Goal: Task Accomplishment & Management: Complete application form

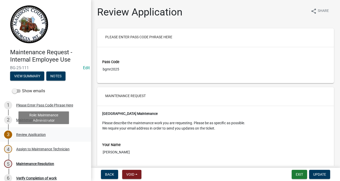
click at [22, 133] on div "Review Application" at bounding box center [31, 135] width 30 height 4
click at [37, 132] on div "3 Review Application" at bounding box center [43, 134] width 79 height 8
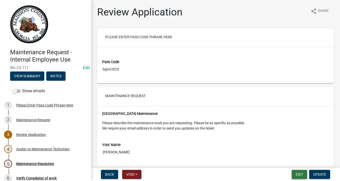
click at [297, 172] on button "Exit" at bounding box center [299, 174] width 15 height 9
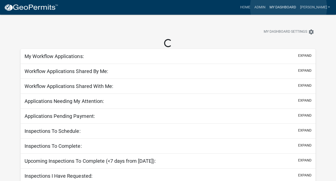
click at [289, 7] on link "My Dashboard" at bounding box center [283, 8] width 31 height 10
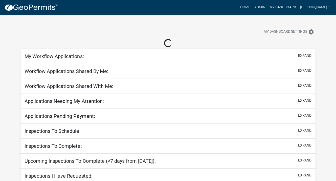
select select "3: 100"
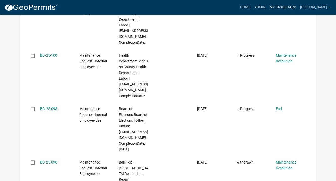
scroll to position [607, 0]
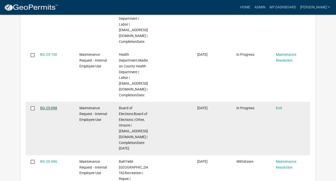
click at [40, 106] on datatable-body-cell "BG-25-098" at bounding box center [54, 128] width 39 height 53
click at [54, 106] on link "BG-25-098" at bounding box center [48, 108] width 17 height 4
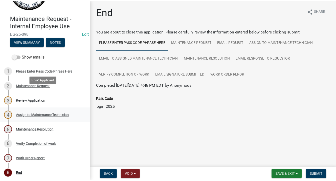
scroll to position [36, 0]
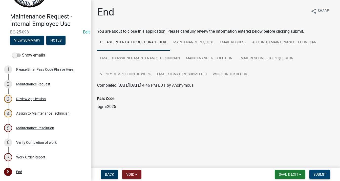
click at [320, 174] on span "Submit" at bounding box center [320, 174] width 13 height 4
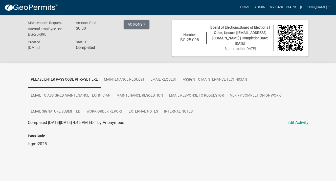
click at [286, 8] on link "My Dashboard" at bounding box center [283, 8] width 31 height 10
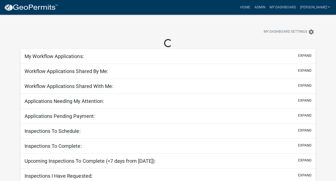
select select "3: 100"
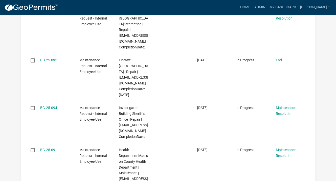
scroll to position [683, 0]
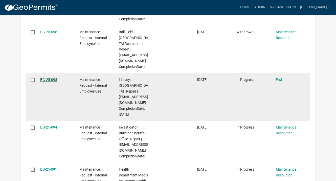
click at [47, 77] on link "BG-25-095" at bounding box center [48, 79] width 17 height 4
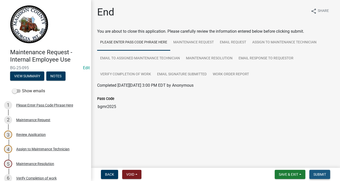
click at [321, 177] on button "Submit" at bounding box center [320, 174] width 21 height 9
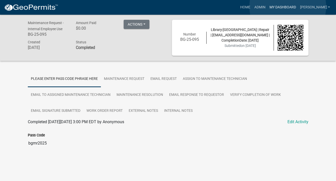
click at [288, 7] on link "My Dashboard" at bounding box center [283, 8] width 31 height 10
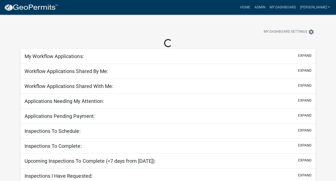
select select "3: 100"
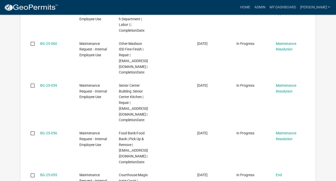
scroll to position [1164, 0]
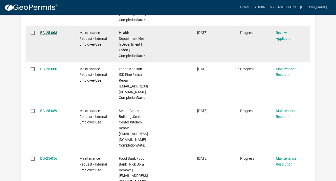
click at [46, 35] on link "BG-25-063" at bounding box center [48, 33] width 17 height 4
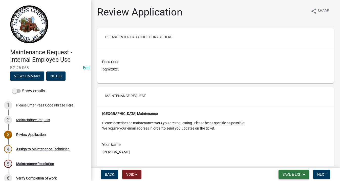
click at [297, 172] on span "Save & Exit" at bounding box center [292, 174] width 19 height 4
click at [291, 159] on button "Save & Exit" at bounding box center [289, 161] width 40 height 12
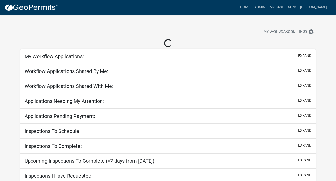
select select "3: 100"
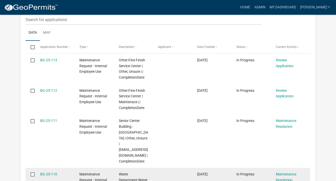
scroll to position [101, 0]
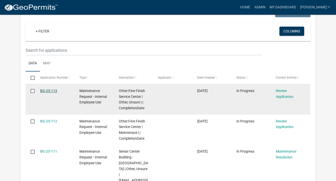
click at [51, 90] on link "BG-25-113" at bounding box center [48, 91] width 17 height 4
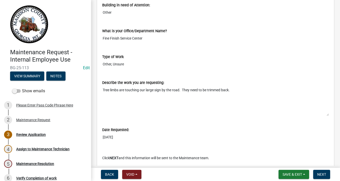
scroll to position [240, 0]
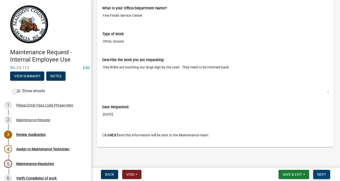
click at [320, 174] on span "Next" at bounding box center [321, 174] width 9 height 4
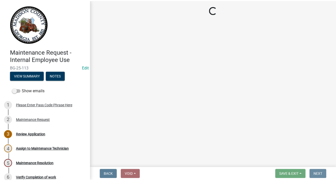
scroll to position [0, 0]
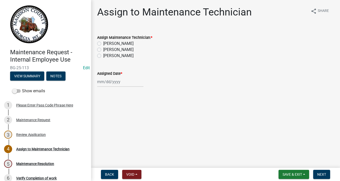
click at [103, 44] on label "[PERSON_NAME]" at bounding box center [118, 43] width 30 height 6
click at [103, 44] on input "[PERSON_NAME]" at bounding box center [104, 41] width 3 height 3
radio input "true"
click at [109, 82] on div at bounding box center [120, 81] width 46 height 10
select select "9"
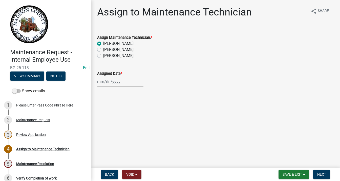
select select "2025"
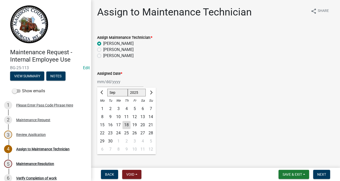
click at [141, 123] on div "20" at bounding box center [143, 125] width 8 height 8
type input "[DATE]"
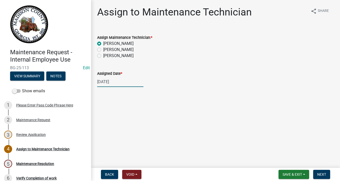
click at [110, 82] on div "[DATE]" at bounding box center [120, 81] width 46 height 10
select select "9"
select select "2025"
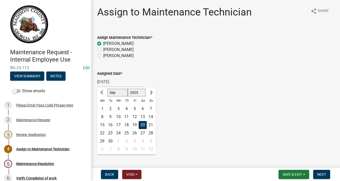
click at [135, 124] on div "19" at bounding box center [135, 125] width 8 height 8
type input "[DATE]"
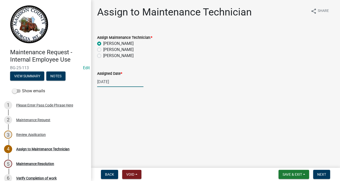
click at [111, 82] on div "[DATE]" at bounding box center [120, 81] width 46 height 10
select select "9"
select select "2025"
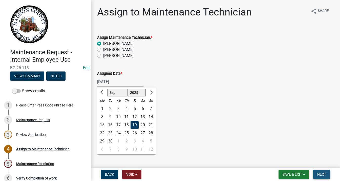
click at [322, 173] on span "Next" at bounding box center [321, 174] width 9 height 4
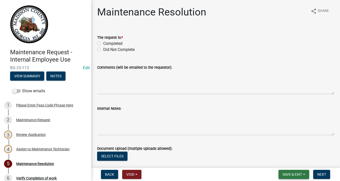
click at [299, 174] on span "Save & Exit" at bounding box center [292, 174] width 19 height 4
click at [292, 161] on button "Save & Exit" at bounding box center [289, 161] width 40 height 12
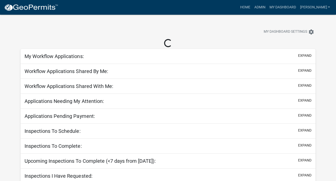
select select "3: 100"
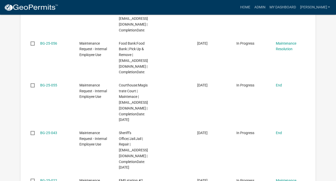
scroll to position [1316, 0]
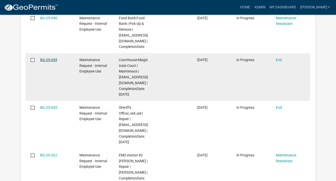
click at [51, 62] on link "BG-25-055" at bounding box center [48, 60] width 17 height 4
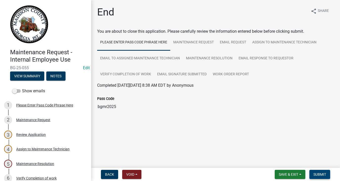
click at [317, 170] on button "Submit" at bounding box center [320, 174] width 21 height 9
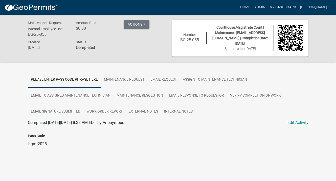
click at [291, 7] on link "My Dashboard" at bounding box center [283, 8] width 31 height 10
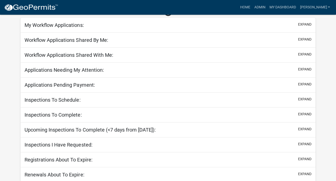
scroll to position [32, 0]
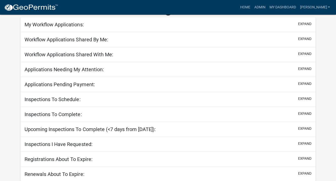
select select "3: 100"
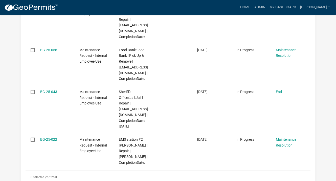
scroll to position [1297, 0]
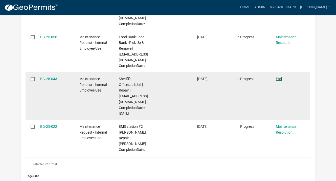
click at [279, 81] on link "End" at bounding box center [279, 79] width 6 height 4
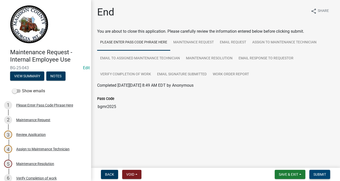
click at [322, 172] on span "Submit" at bounding box center [320, 174] width 13 height 4
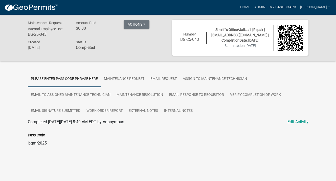
click at [290, 6] on link "My Dashboard" at bounding box center [283, 8] width 31 height 10
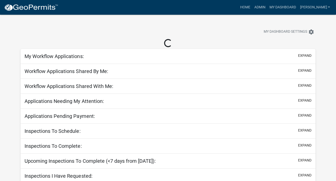
select select "3: 100"
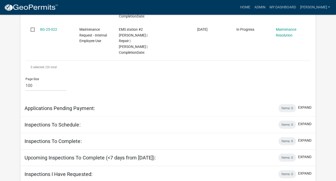
scroll to position [1310, 0]
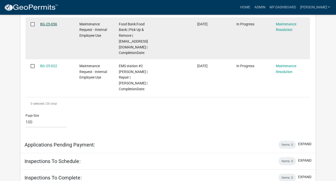
click at [51, 26] on link "BG-25-056" at bounding box center [48, 24] width 17 height 4
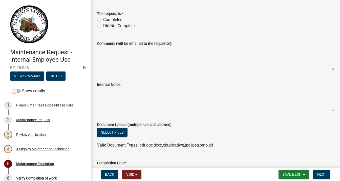
scroll to position [51, 0]
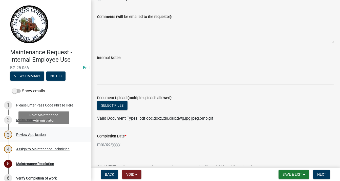
click at [39, 135] on div "Review Application" at bounding box center [31, 135] width 30 height 4
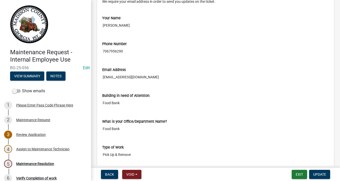
scroll to position [177, 0]
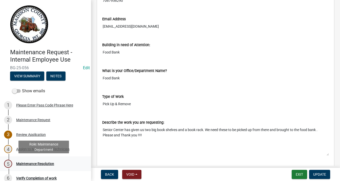
click at [30, 163] on div "Maintenance Resolution" at bounding box center [35, 164] width 38 height 4
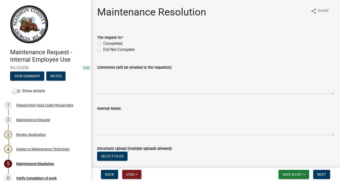
click at [103, 42] on label "Completed" at bounding box center [112, 43] width 19 height 6
click at [103, 42] on input "Completed" at bounding box center [104, 41] width 3 height 3
radio input "true"
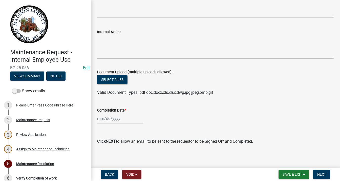
scroll to position [79, 0]
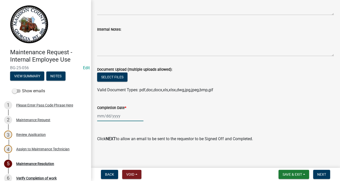
click at [103, 117] on div at bounding box center [120, 116] width 46 height 10
select select "9"
select select "2025"
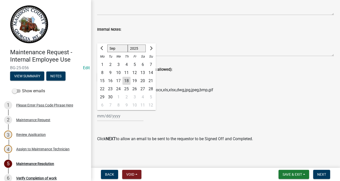
click at [125, 79] on div "18" at bounding box center [127, 81] width 8 height 8
type input "[DATE]"
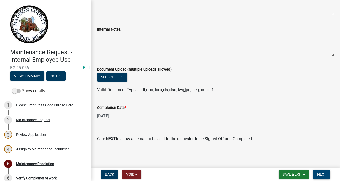
click at [320, 172] on span "Next" at bounding box center [321, 174] width 9 height 4
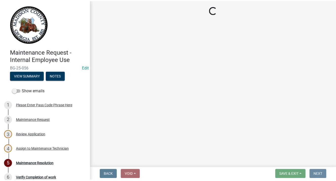
scroll to position [0, 0]
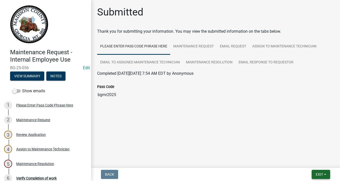
click at [319, 172] on span "Exit" at bounding box center [319, 174] width 7 height 4
click at [310, 160] on button "Save & Exit" at bounding box center [310, 161] width 40 height 12
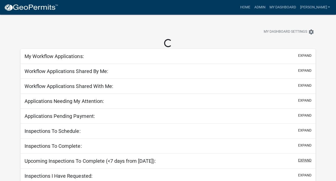
select select "3: 100"
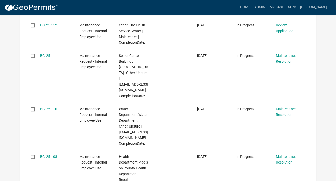
scroll to position [177, 0]
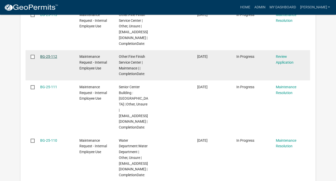
click at [45, 54] on link "BG-25-112" at bounding box center [48, 56] width 17 height 4
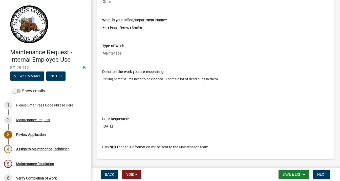
scroll to position [240, 0]
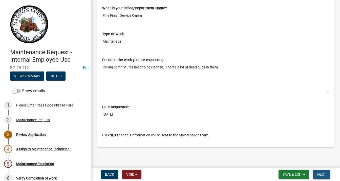
click at [320, 172] on span "Next" at bounding box center [321, 174] width 9 height 4
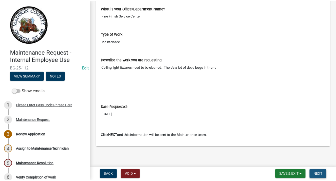
scroll to position [0, 0]
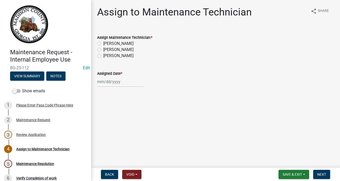
click at [103, 51] on label "[PERSON_NAME]" at bounding box center [118, 50] width 30 height 6
click at [103, 50] on input "[PERSON_NAME]" at bounding box center [104, 48] width 3 height 3
radio input "true"
click at [106, 81] on div at bounding box center [120, 81] width 46 height 10
select select "9"
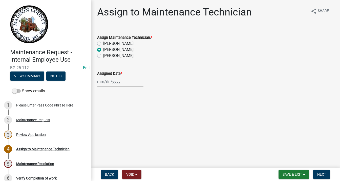
select select "2025"
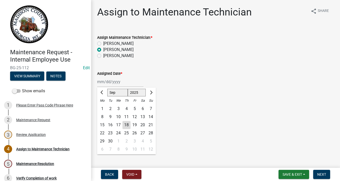
click at [136, 124] on div "19" at bounding box center [135, 125] width 8 height 8
type input "[DATE]"
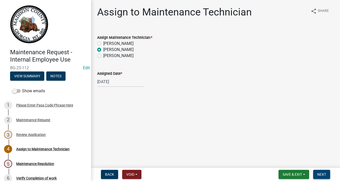
click at [323, 171] on button "Next" at bounding box center [321, 174] width 17 height 9
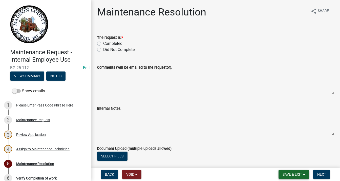
click at [289, 172] on span "Save & Exit" at bounding box center [292, 174] width 19 height 4
click at [289, 159] on button "Save & Exit" at bounding box center [289, 161] width 40 height 12
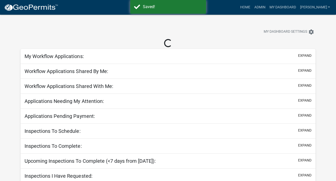
select select "3: 100"
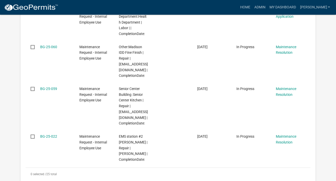
scroll to position [1164, 0]
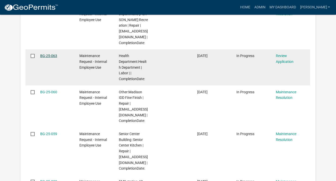
click at [47, 58] on link "BG-25-063" at bounding box center [48, 56] width 17 height 4
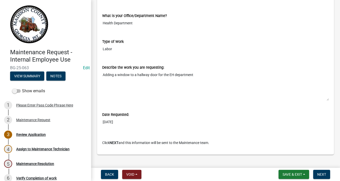
scroll to position [240, 0]
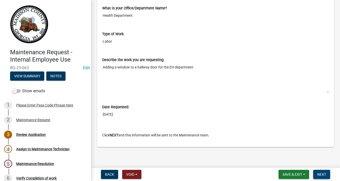
click at [321, 174] on span "Next" at bounding box center [321, 174] width 9 height 4
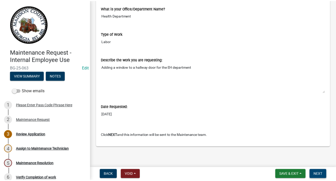
scroll to position [0, 0]
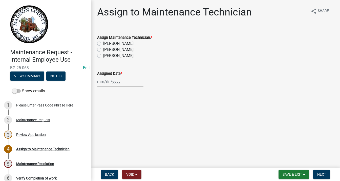
click at [103, 56] on label "[PERSON_NAME]" at bounding box center [118, 56] width 30 height 6
click at [103, 56] on input "[PERSON_NAME]" at bounding box center [104, 54] width 3 height 3
radio input "true"
click at [110, 83] on div at bounding box center [120, 81] width 46 height 10
select select "9"
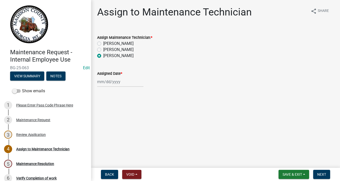
select select "2025"
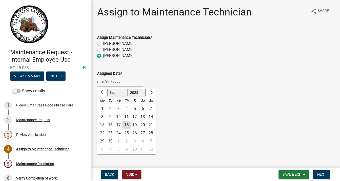
click at [142, 131] on div "27" at bounding box center [143, 133] width 8 height 8
type input "[DATE]"
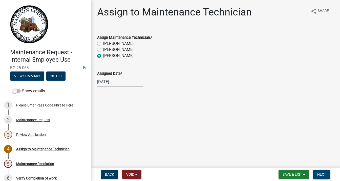
click at [319, 173] on span "Next" at bounding box center [321, 174] width 9 height 4
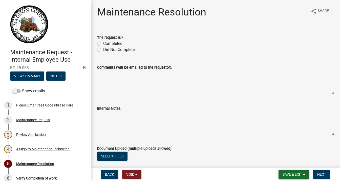
click at [303, 173] on button "Save & Exit" at bounding box center [294, 174] width 31 height 9
click at [293, 159] on button "Save & Exit" at bounding box center [289, 161] width 40 height 12
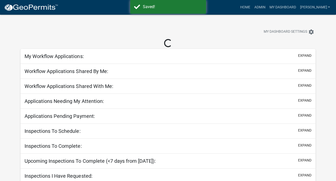
select select "3: 100"
